Goal: Find specific page/section: Find specific page/section

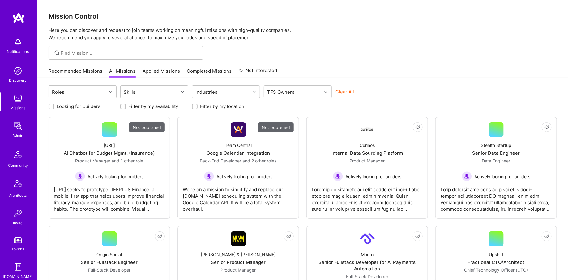
click at [22, 134] on div "Admin" at bounding box center [18, 135] width 11 height 6
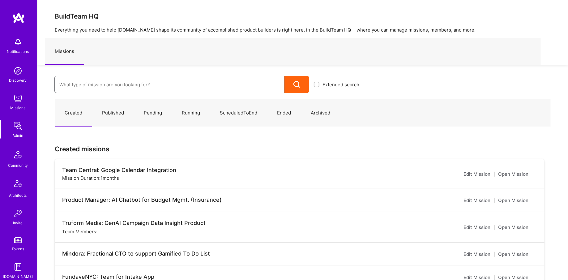
click at [98, 90] on input at bounding box center [169, 85] width 220 height 16
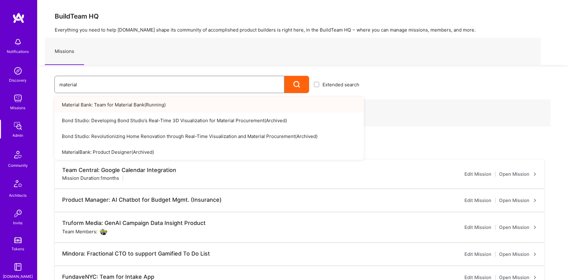
type input "material"
click at [94, 104] on link "Material Bank: Team for Material Bank ( Running )" at bounding box center [209, 105] width 310 height 16
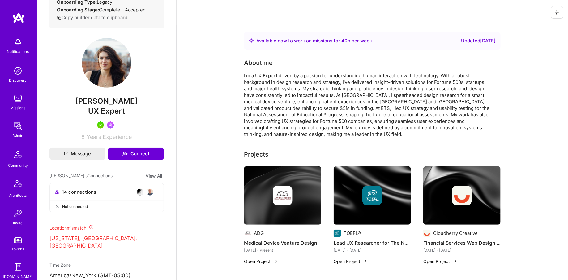
scroll to position [101, 0]
